Goal: Task Accomplishment & Management: Use online tool/utility

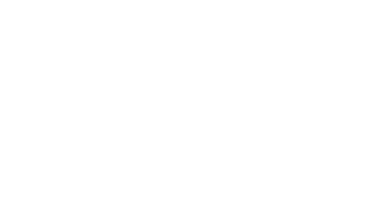
select select "Song"
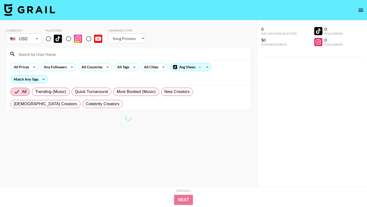
click at [48, 39] on input "radio" at bounding box center [48, 38] width 11 height 11
radio input "true"
click at [21, 68] on div "All Prices" at bounding box center [20, 67] width 19 height 8
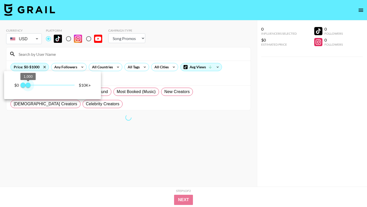
type input "500"
drag, startPoint x: 73, startPoint y: 86, endPoint x: 25, endPoint y: 85, distance: 47.9
click at [25, 85] on span "500" at bounding box center [25, 85] width 5 height 5
click at [89, 54] on div at bounding box center [183, 103] width 367 height 207
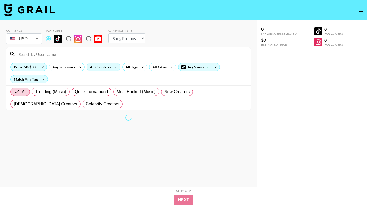
click at [109, 67] on div "All Countries" at bounding box center [99, 67] width 25 height 8
click at [122, 55] on div at bounding box center [183, 103] width 367 height 207
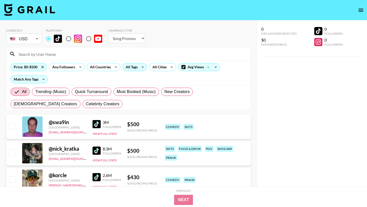
click at [136, 67] on div "All Tags" at bounding box center [131, 67] width 16 height 8
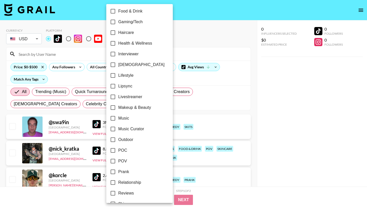
scroll to position [197, 0]
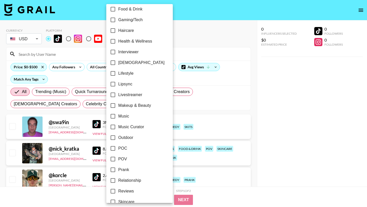
click at [122, 136] on span "Outdoor" at bounding box center [125, 138] width 15 height 6
click at [118, 136] on input "Outdoor" at bounding box center [113, 137] width 11 height 11
checkbox input "true"
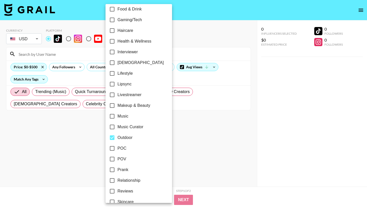
click at [126, 74] on span "Lifestyle" at bounding box center [124, 73] width 15 height 6
click at [117, 74] on input "Lifestyle" at bounding box center [112, 73] width 11 height 11
checkbox input "true"
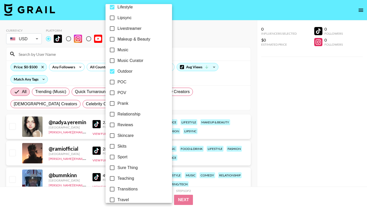
scroll to position [280, 0]
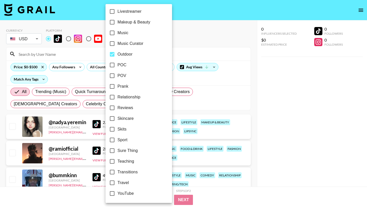
click at [118, 183] on span "Travel" at bounding box center [122, 183] width 11 height 6
click at [117, 183] on input "Travel" at bounding box center [112, 182] width 11 height 11
checkbox input "true"
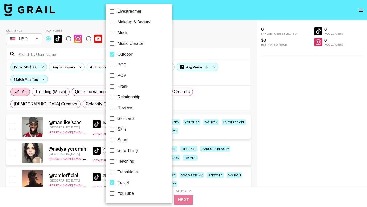
click at [198, 38] on div at bounding box center [183, 103] width 367 height 207
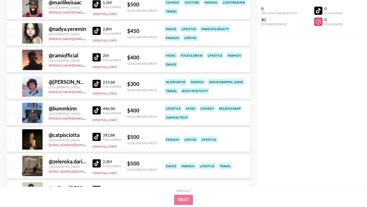
scroll to position [155, 0]
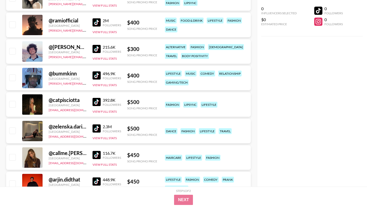
click at [96, 102] on img at bounding box center [96, 102] width 8 height 8
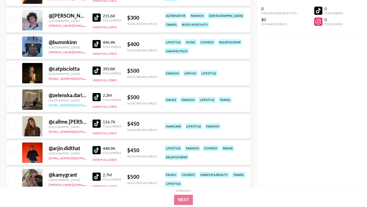
scroll to position [188, 0]
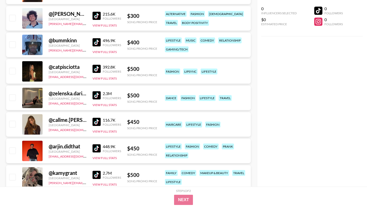
click at [96, 96] on img at bounding box center [96, 95] width 8 height 8
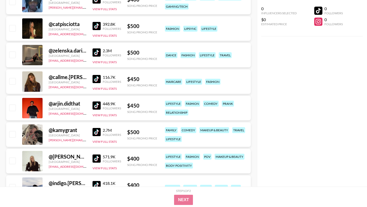
scroll to position [232, 0]
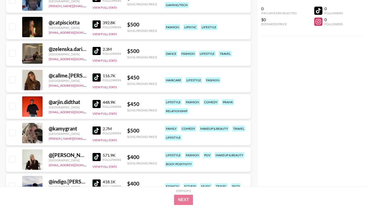
click at [97, 130] on img at bounding box center [96, 130] width 8 height 8
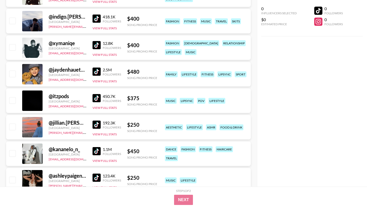
scroll to position [398, 0]
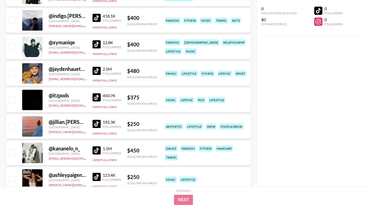
click at [94, 125] on img at bounding box center [96, 124] width 8 height 8
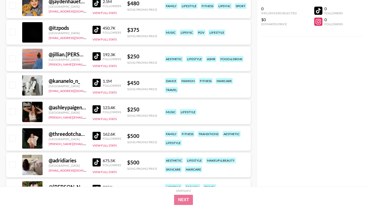
scroll to position [466, 0]
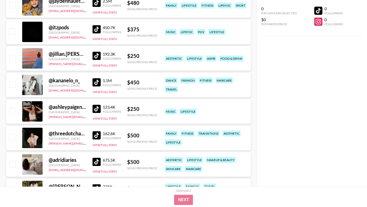
click at [99, 137] on img at bounding box center [96, 135] width 8 height 8
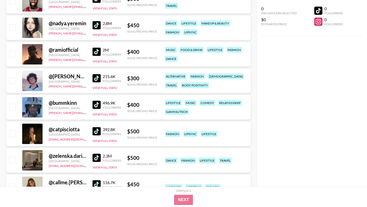
scroll to position [0, 0]
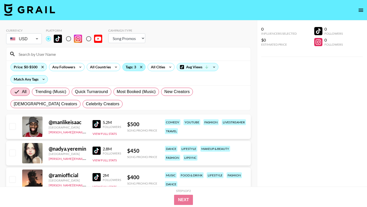
click at [128, 66] on div "Tags: 3" at bounding box center [134, 67] width 23 height 8
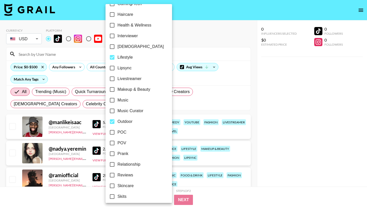
scroll to position [205, 0]
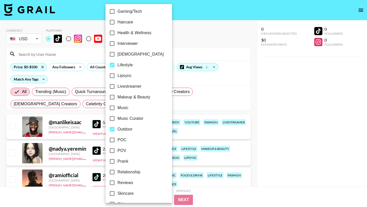
click at [121, 64] on span "Lifestyle" at bounding box center [124, 65] width 15 height 6
click at [117, 64] on input "Lifestyle" at bounding box center [112, 65] width 11 height 11
checkbox input "false"
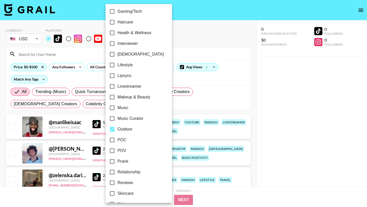
click at [189, 30] on div at bounding box center [183, 103] width 367 height 207
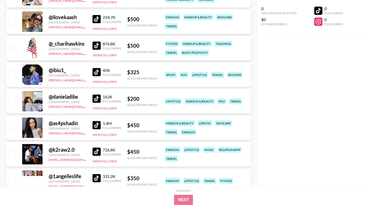
scroll to position [450, 0]
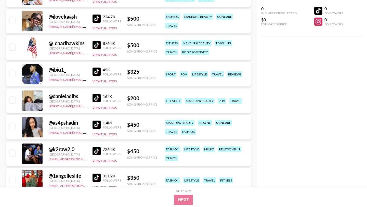
click at [95, 98] on img at bounding box center [96, 98] width 8 height 8
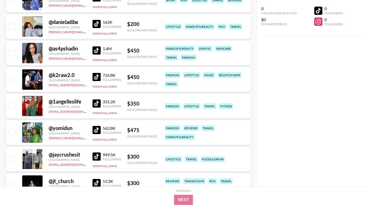
scroll to position [525, 0]
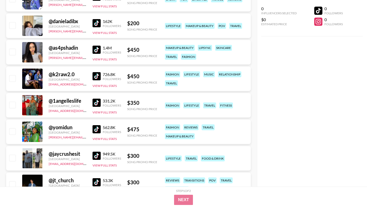
click at [99, 102] on img at bounding box center [96, 103] width 8 height 8
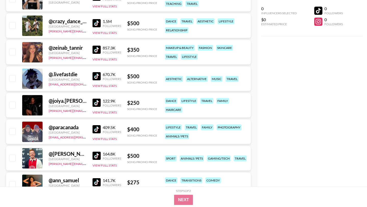
scroll to position [764, 0]
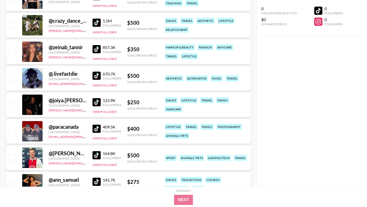
click at [92, 103] on div "@ joiya.[PERSON_NAME] [GEOGRAPHIC_DATA] [PERSON_NAME][EMAIL_ADDRESS][PERSON_NAM…" at bounding box center [128, 104] width 245 height 24
click at [98, 102] on img at bounding box center [96, 102] width 8 height 8
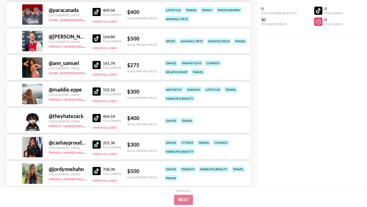
scroll to position [884, 0]
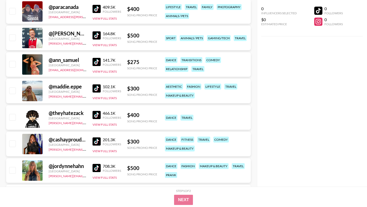
click at [95, 91] on img at bounding box center [96, 88] width 8 height 8
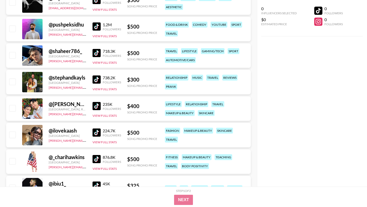
scroll to position [335, 0]
